Goal: Check status: Check status

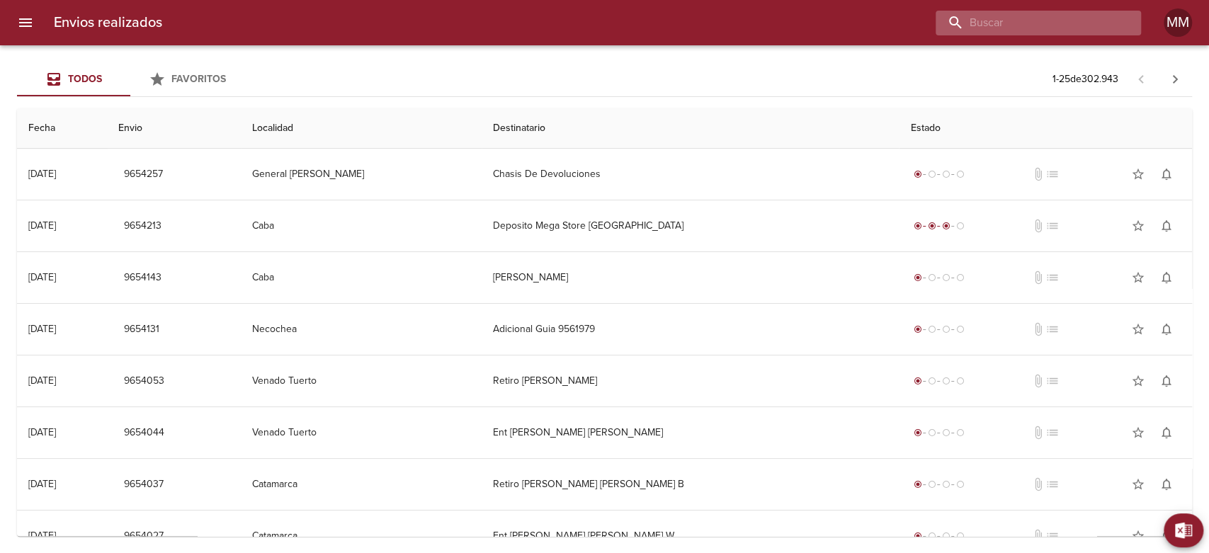
click at [1049, 26] on input "buscar" at bounding box center [1026, 23] width 181 height 25
paste input "[PERSON_NAME] SANTA [PERSON_NAME]"
type input "[PERSON_NAME] SANTA [PERSON_NAME]"
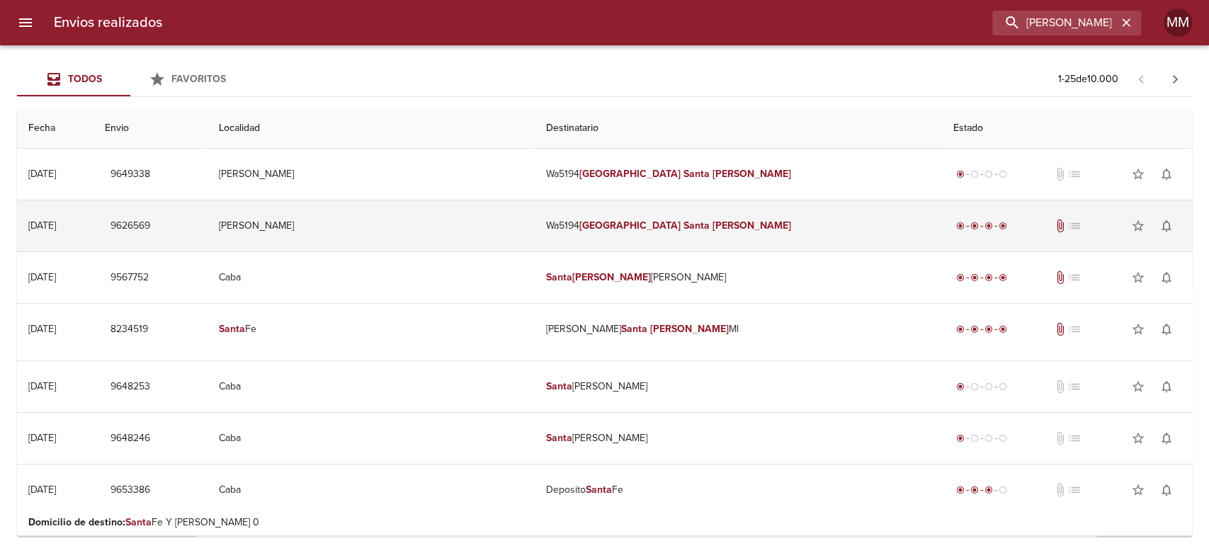
click at [590, 225] on td "Wa5194 [PERSON_NAME] [GEOGRAPHIC_DATA][PERSON_NAME]" at bounding box center [738, 226] width 407 height 51
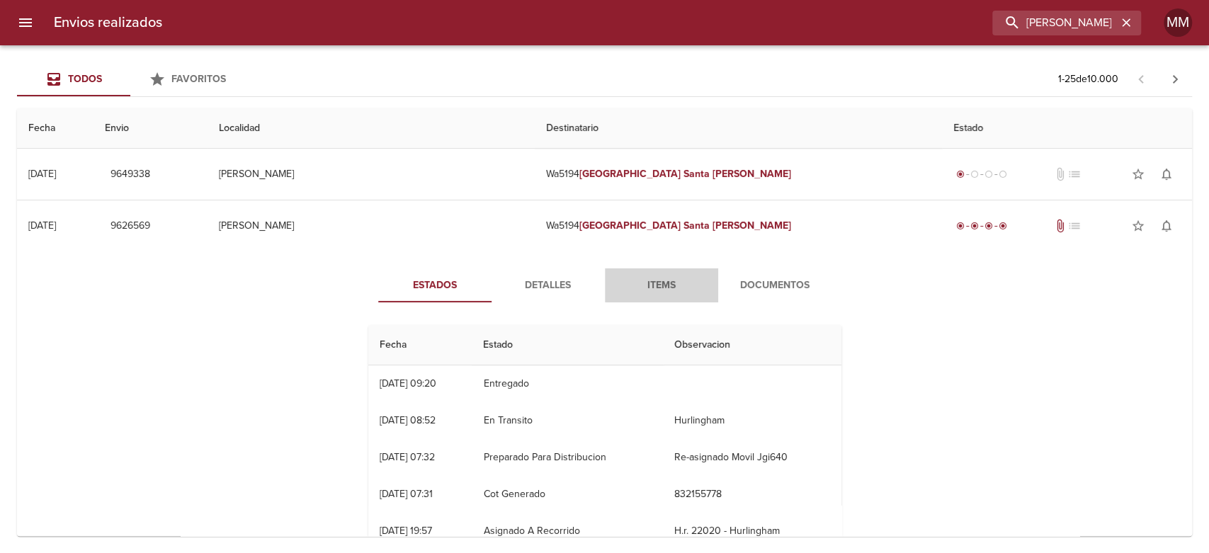
click at [655, 286] on span "Items" at bounding box center [662, 286] width 96 height 18
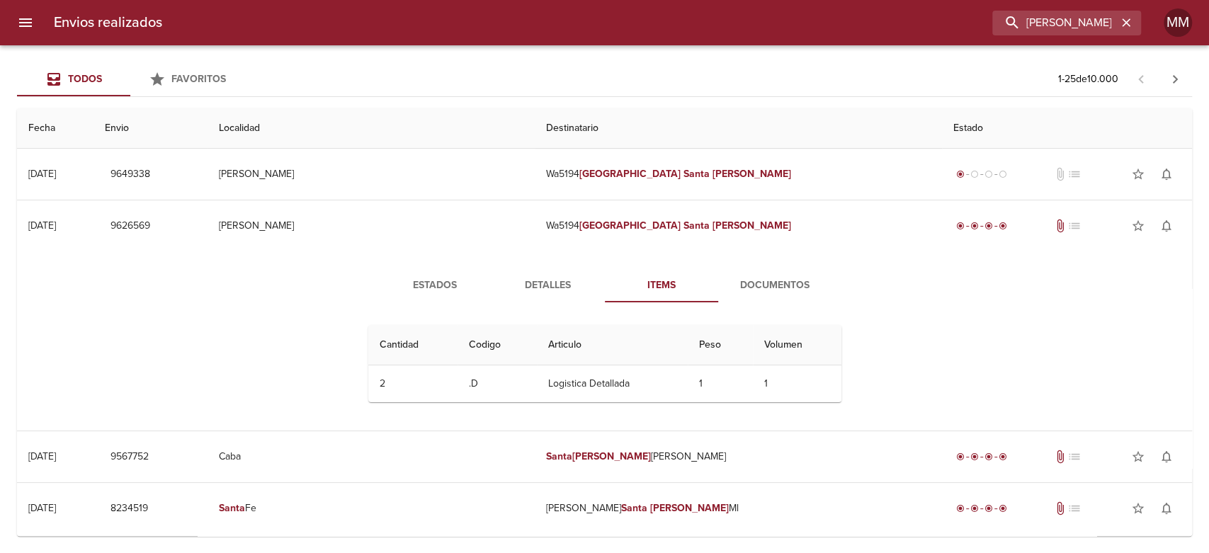
click at [760, 286] on span "Documentos" at bounding box center [775, 286] width 96 height 18
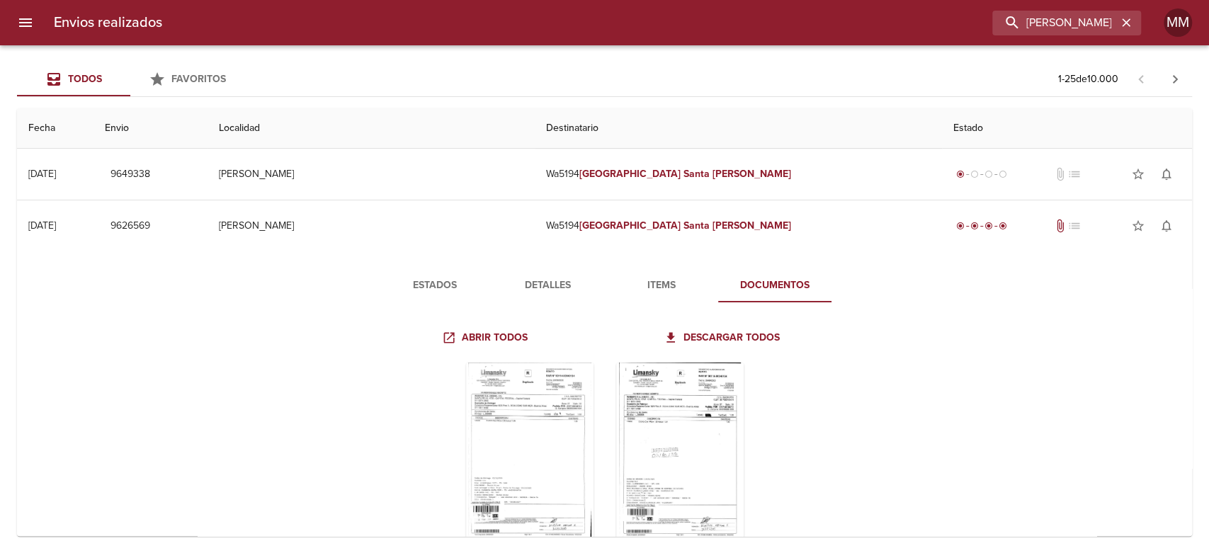
click at [657, 291] on span "Items" at bounding box center [662, 286] width 96 height 18
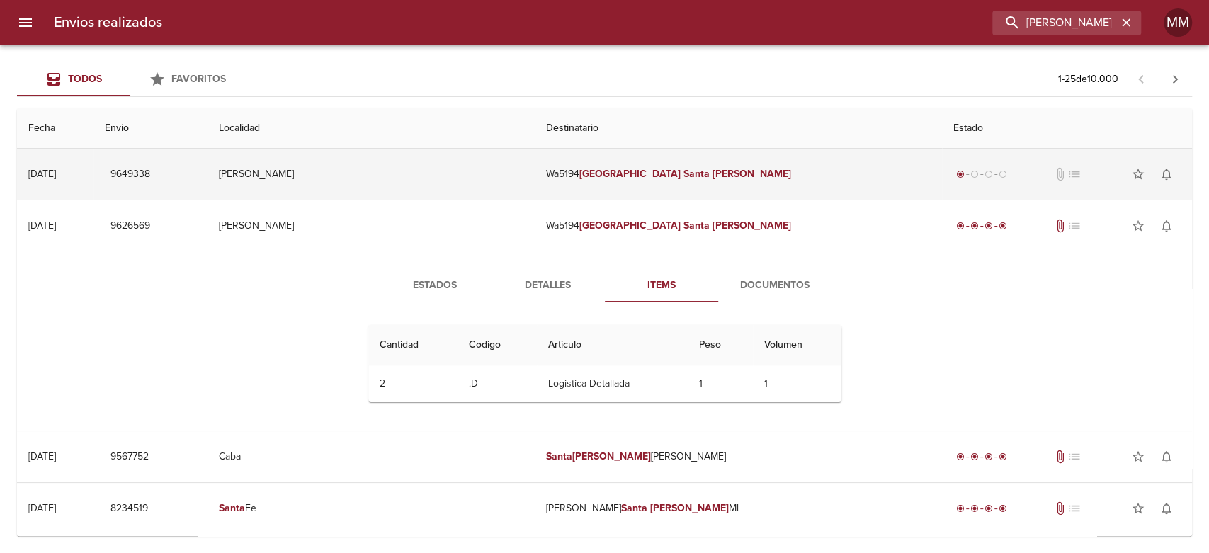
click at [648, 183] on td "Wa5194 [PERSON_NAME] [GEOGRAPHIC_DATA][PERSON_NAME]" at bounding box center [738, 174] width 407 height 51
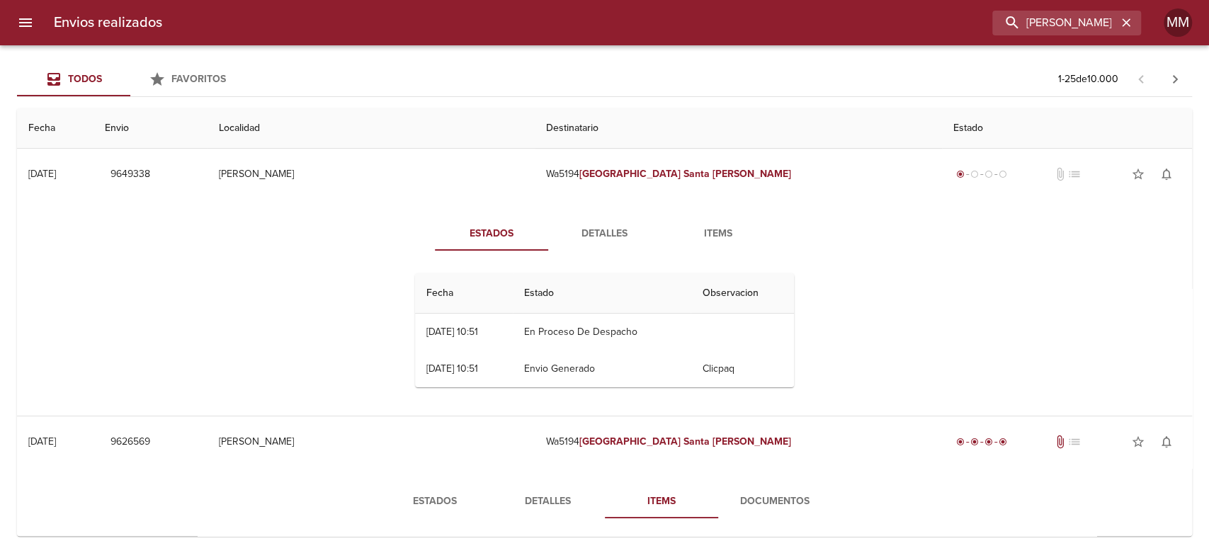
click at [602, 242] on span "Detalles" at bounding box center [605, 234] width 96 height 18
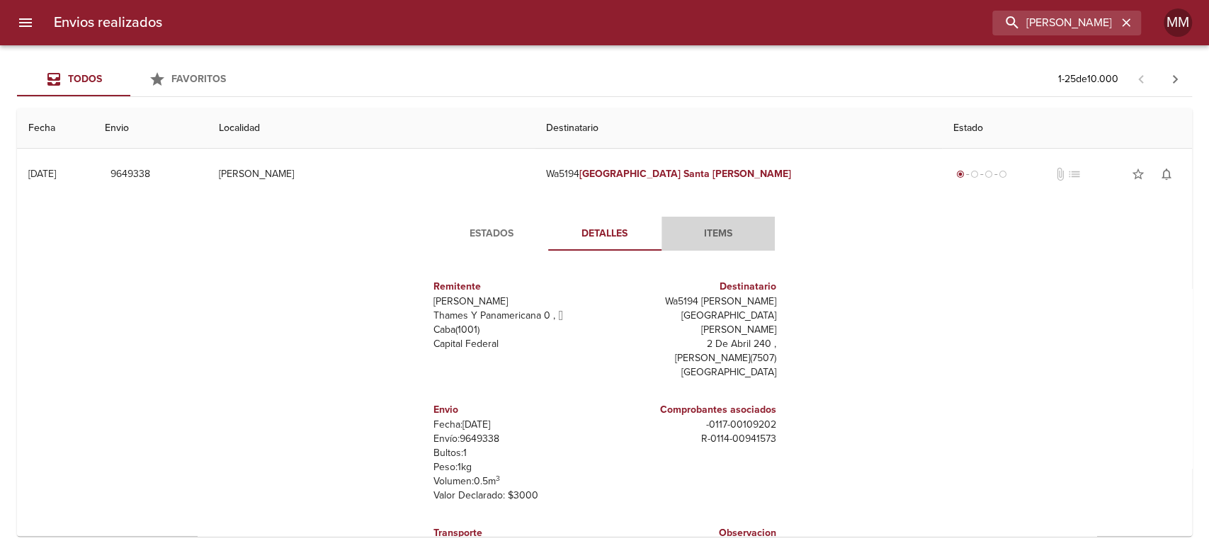
click at [692, 241] on span "Items" at bounding box center [718, 234] width 96 height 18
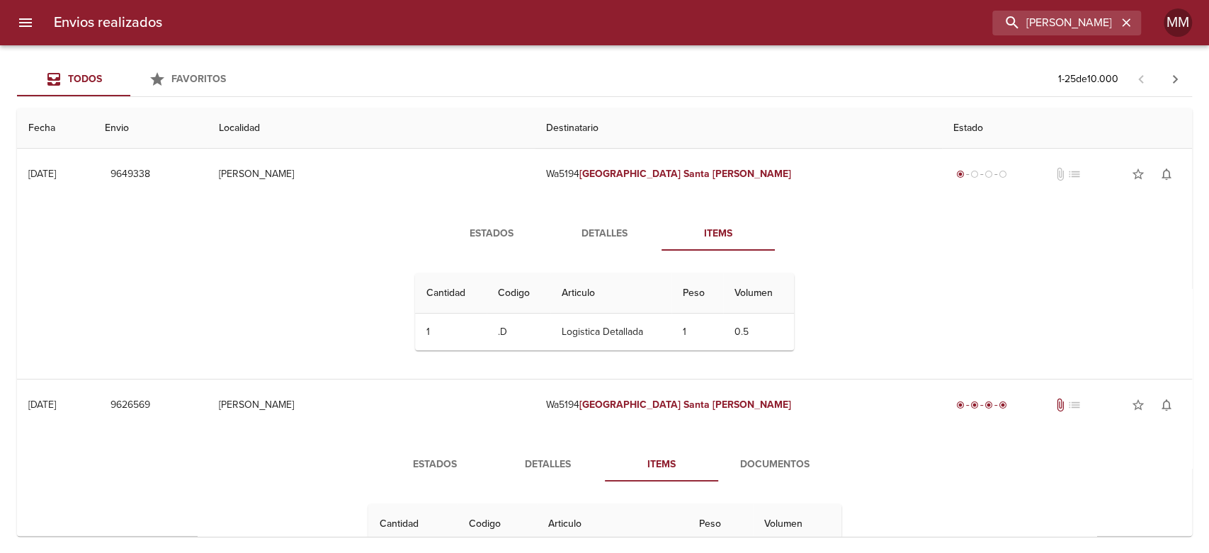
click at [622, 221] on button "Detalles" at bounding box center [604, 234] width 113 height 34
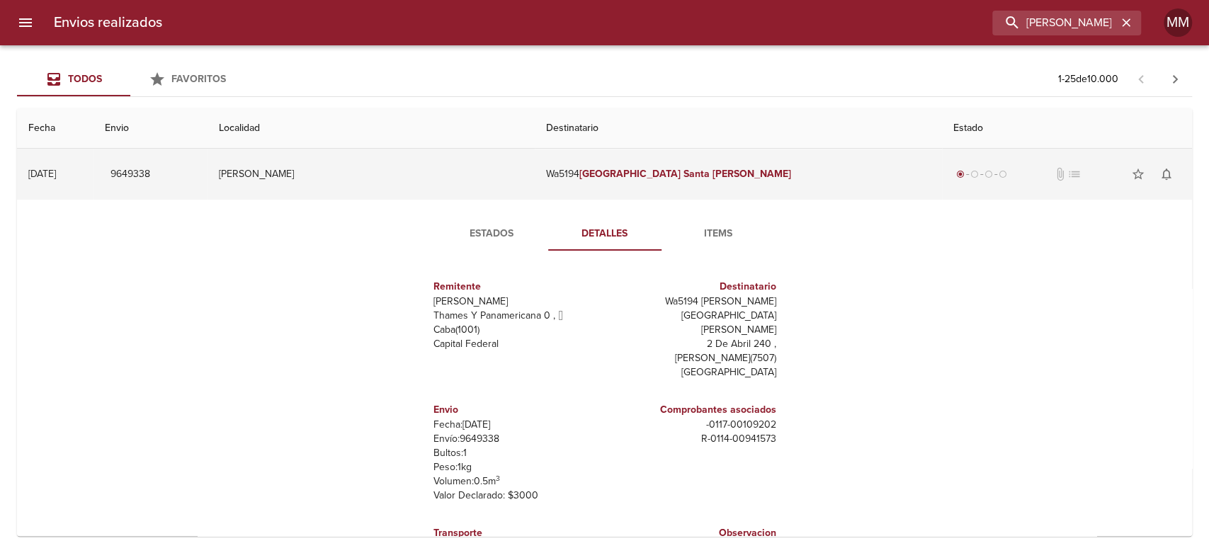
click at [414, 157] on td "[PERSON_NAME]" at bounding box center [371, 174] width 327 height 51
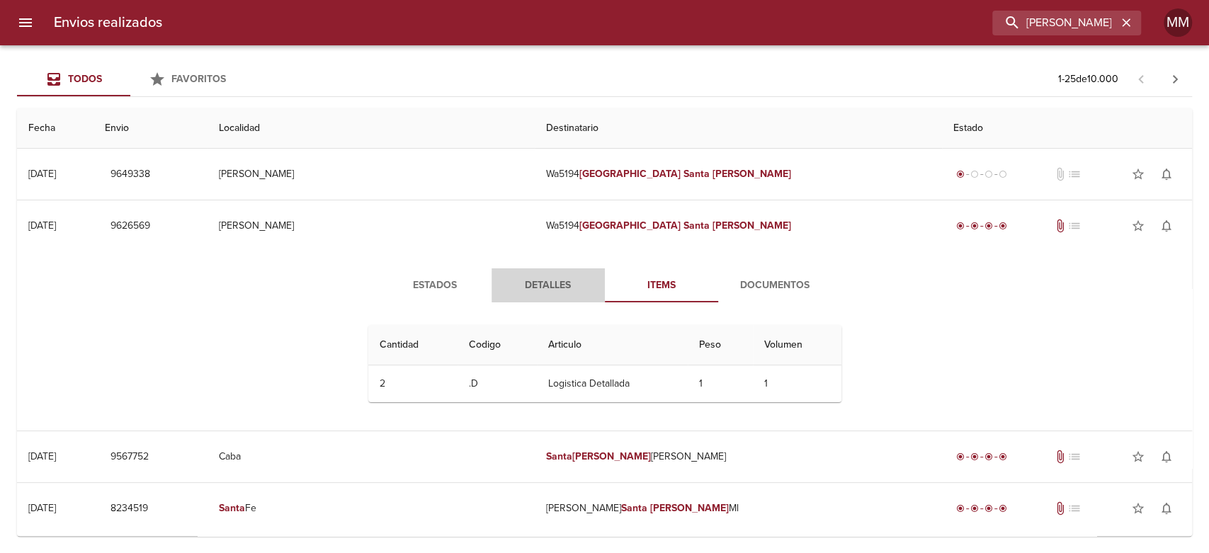
click at [521, 271] on button "Detalles" at bounding box center [548, 286] width 113 height 34
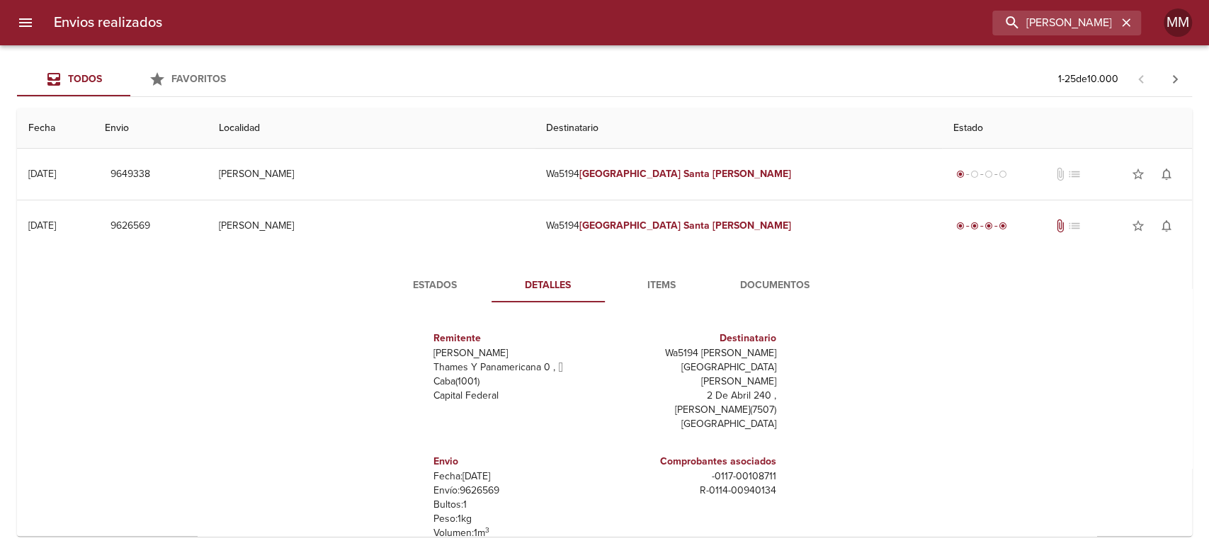
click at [775, 282] on span "Documentos" at bounding box center [775, 286] width 96 height 18
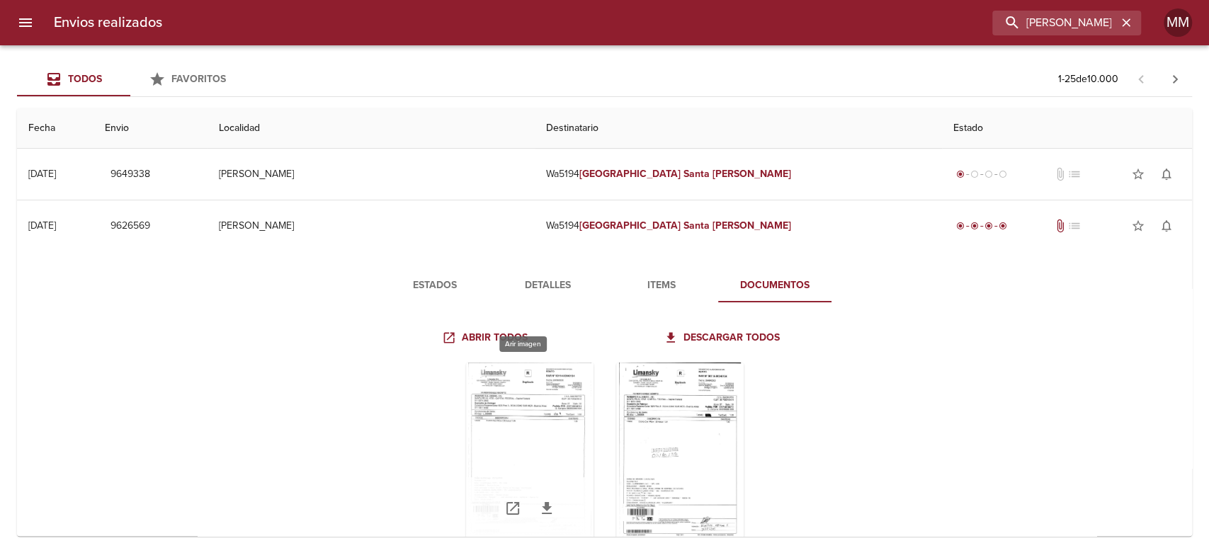
click at [515, 425] on div "Tabla de envíos del cliente" at bounding box center [530, 451] width 128 height 177
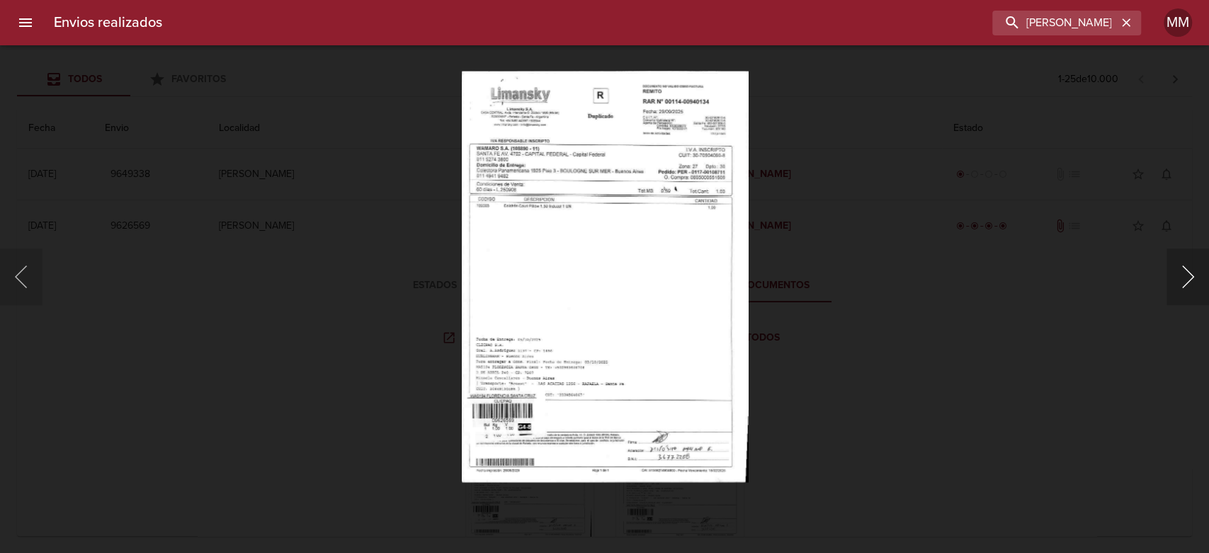
click at [1208, 282] on button "Siguiente" at bounding box center [1188, 277] width 43 height 57
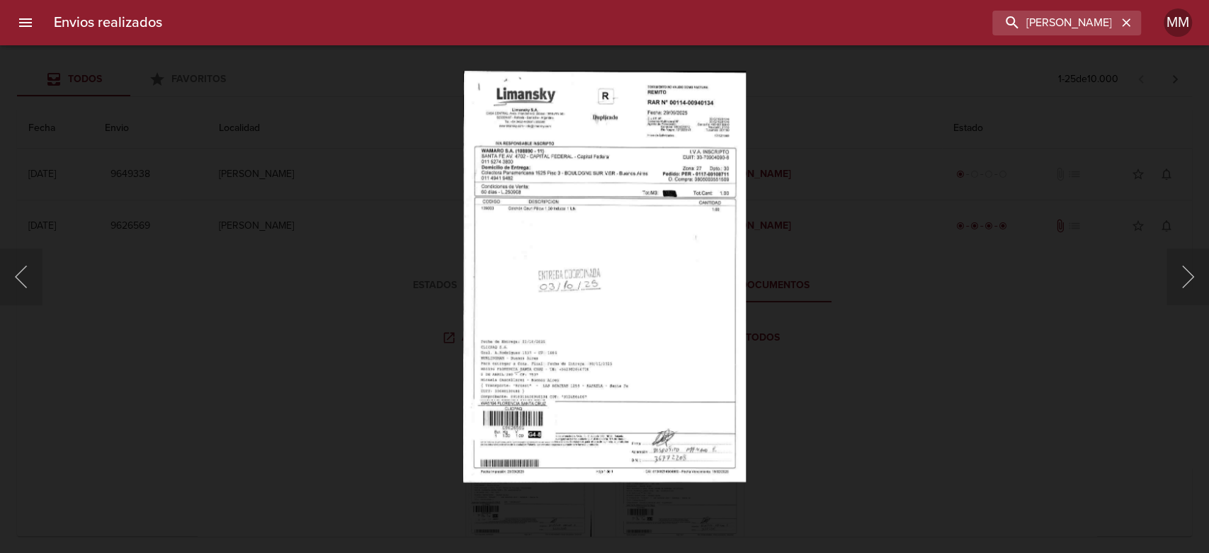
click at [869, 223] on div "Lightbox" at bounding box center [604, 276] width 1209 height 553
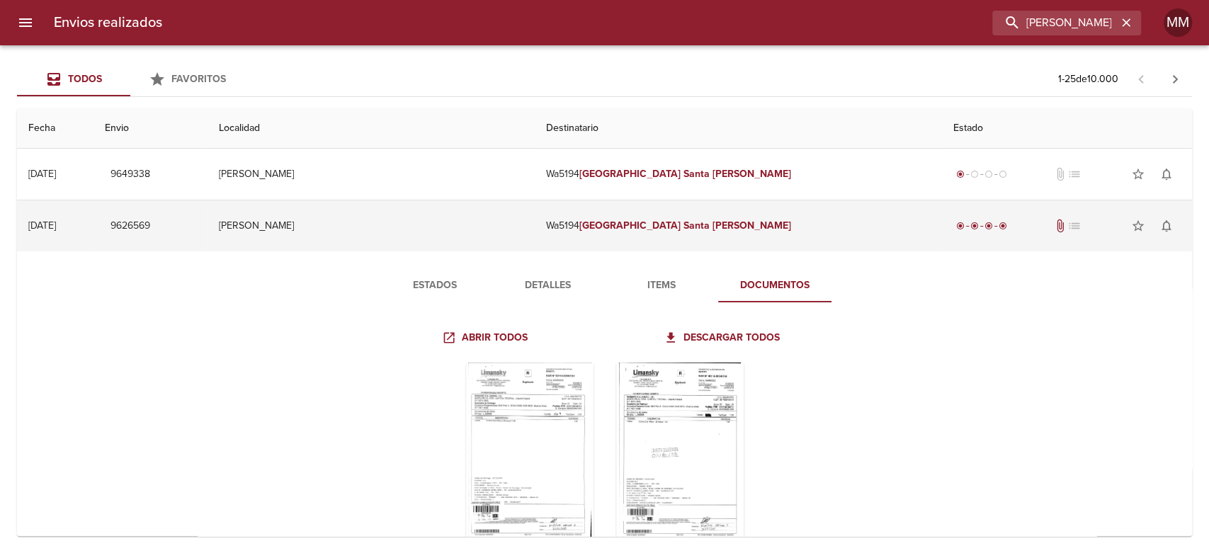
click at [587, 218] on td "Wa5194 [PERSON_NAME] [GEOGRAPHIC_DATA][PERSON_NAME]" at bounding box center [738, 226] width 407 height 51
